Goal: Navigation & Orientation: Find specific page/section

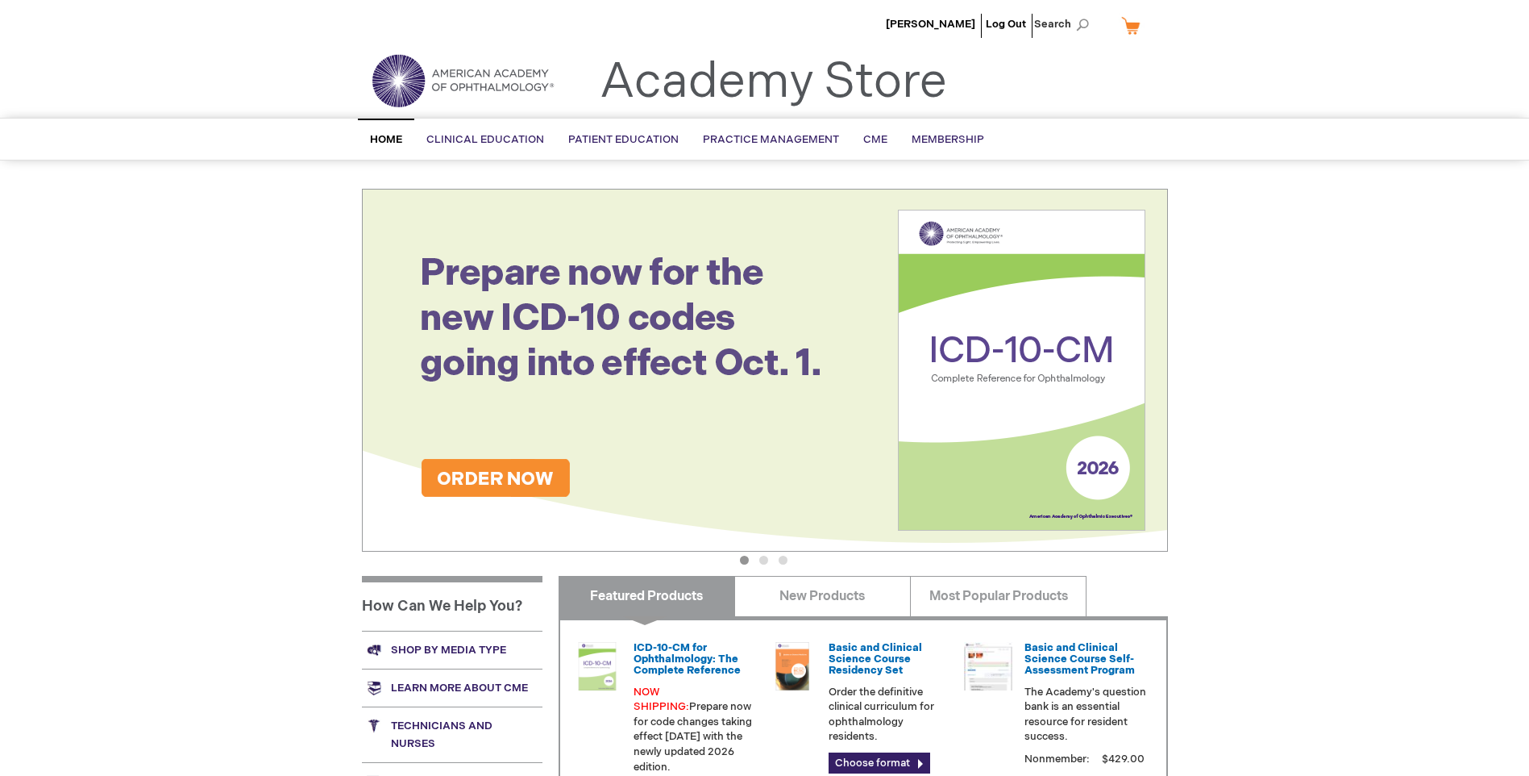
click at [444, 648] on link "Shop by media type" at bounding box center [452, 649] width 181 height 38
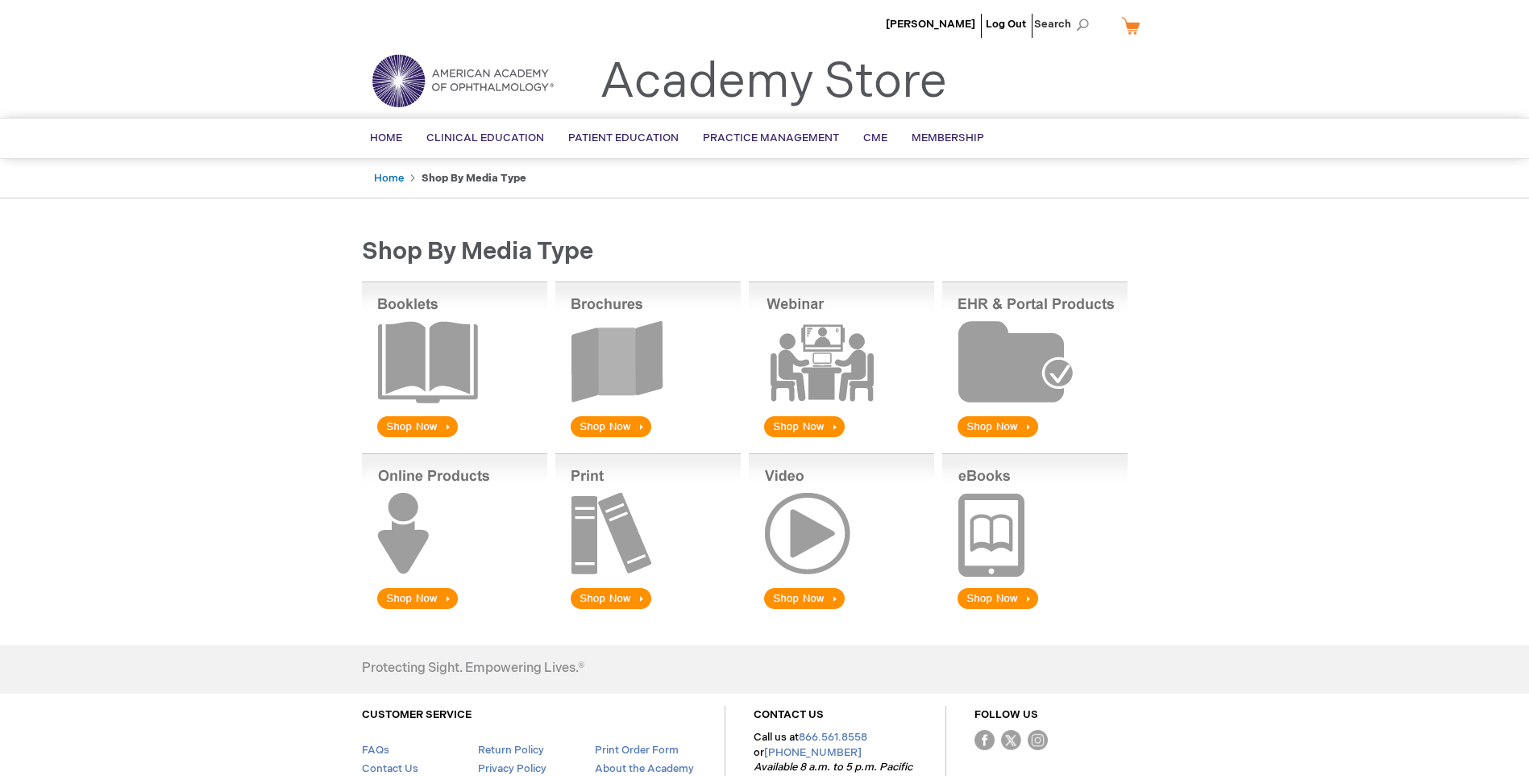
click at [596, 422] on img at bounding box center [647, 360] width 185 height 159
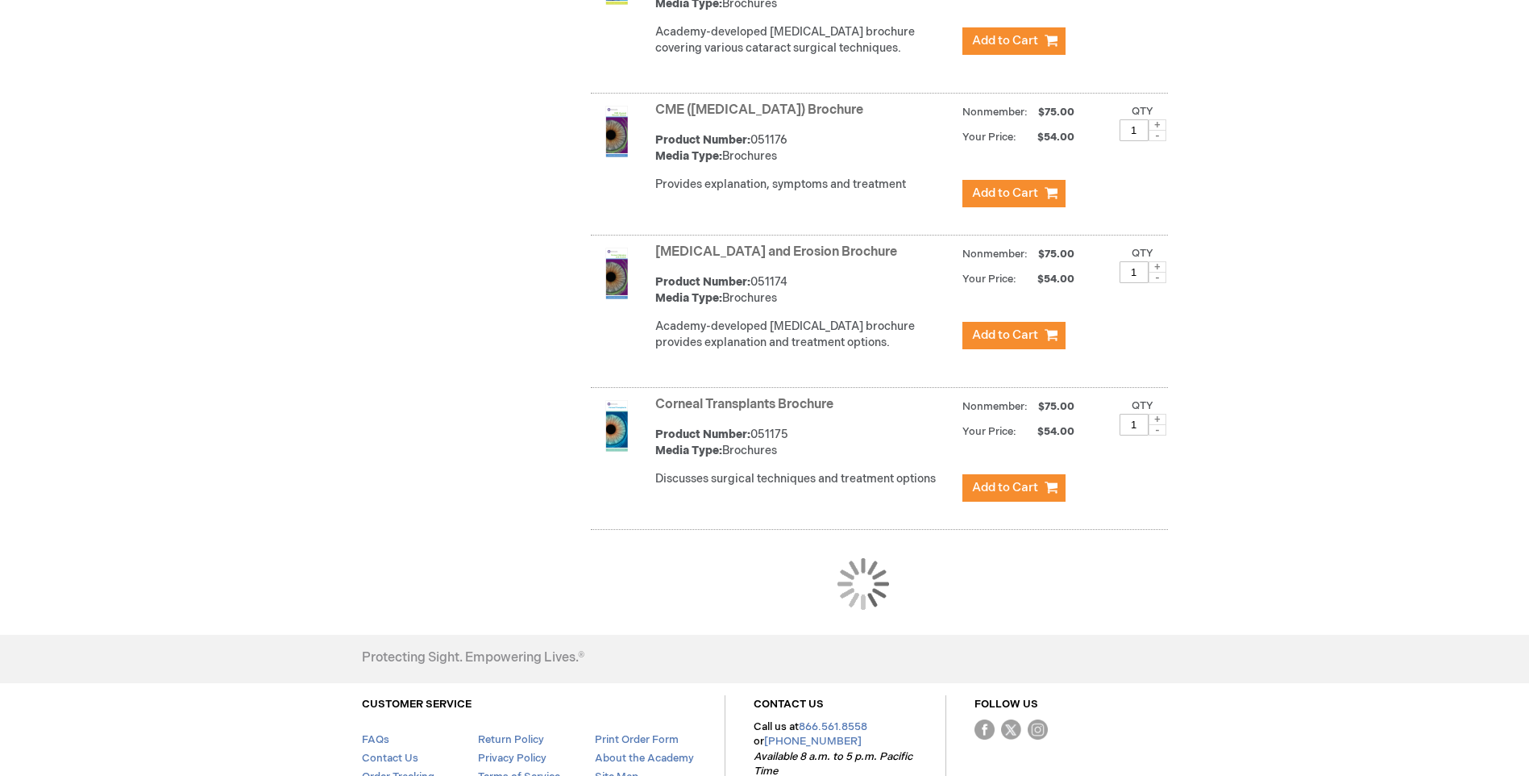
scroll to position [1370, 0]
